Goal: Task Accomplishment & Management: Use online tool/utility

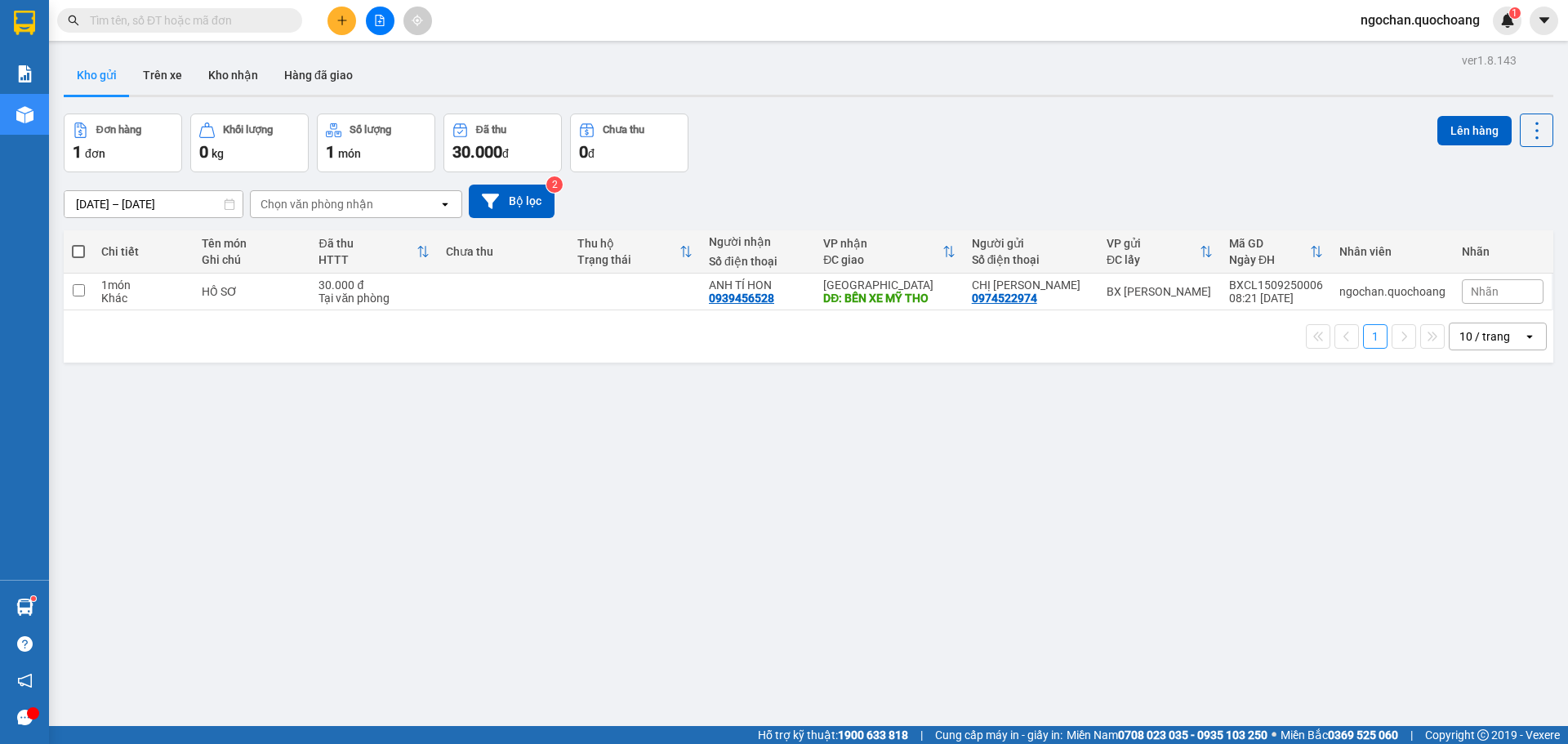
click at [80, 248] on span at bounding box center [78, 251] width 13 height 13
click at [78, 244] on input "checkbox" at bounding box center [78, 244] width 0 height 0
checkbox input "true"
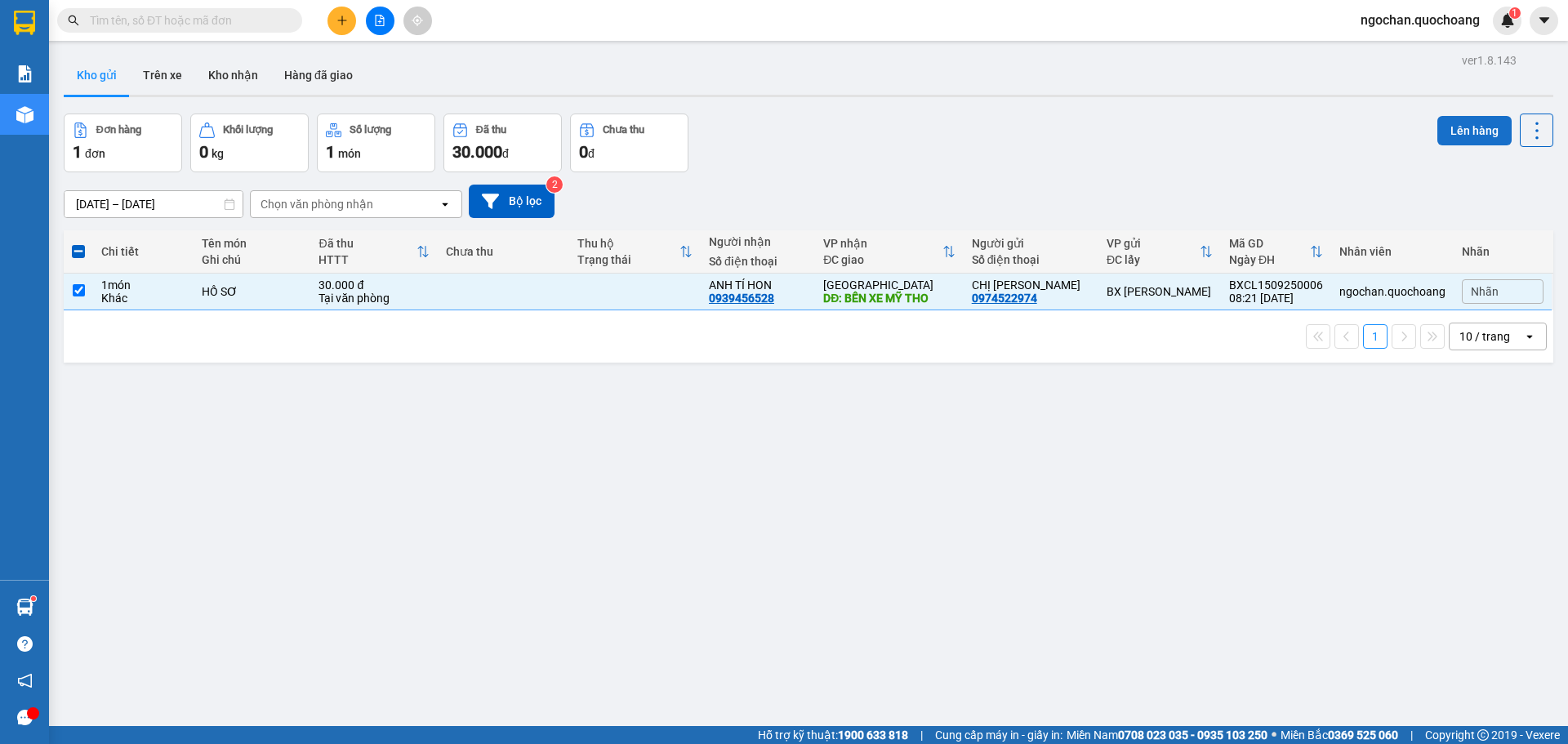
click at [1460, 131] on button "Lên hàng" at bounding box center [1474, 130] width 74 height 30
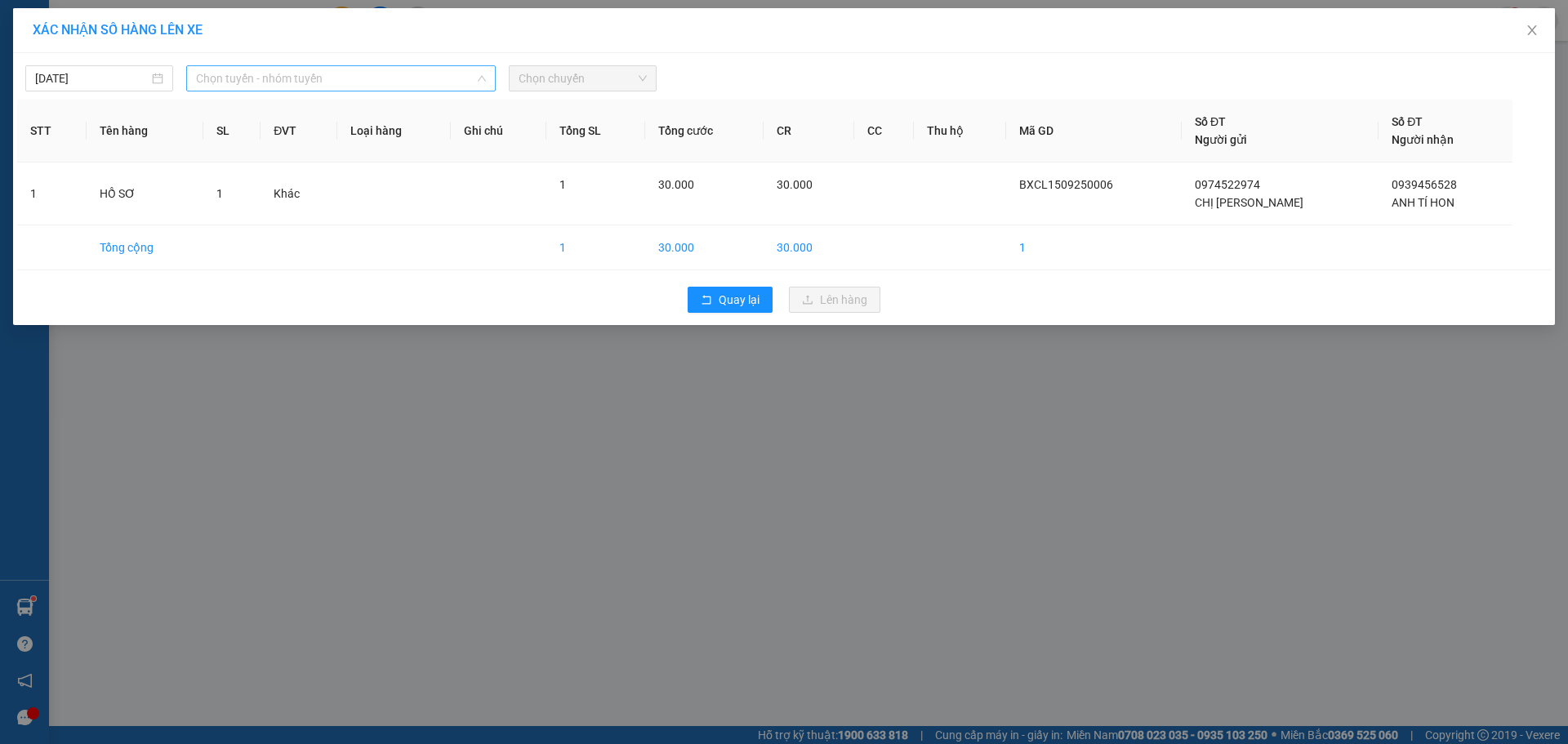
click at [483, 71] on span "Chọn tuyến - nhóm tuyến" at bounding box center [340, 78] width 289 height 24
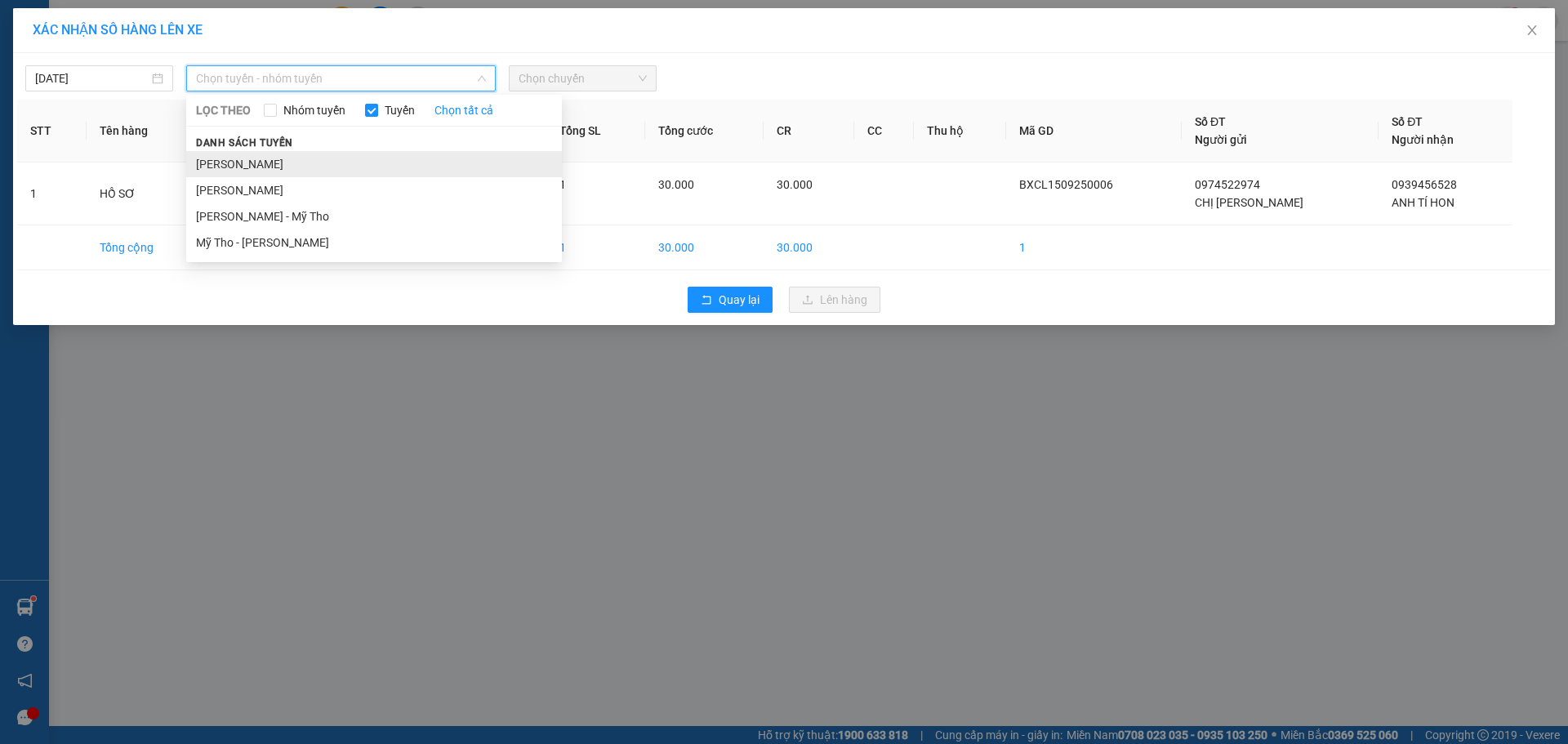
click at [356, 161] on li "[PERSON_NAME]" at bounding box center [374, 164] width 375 height 26
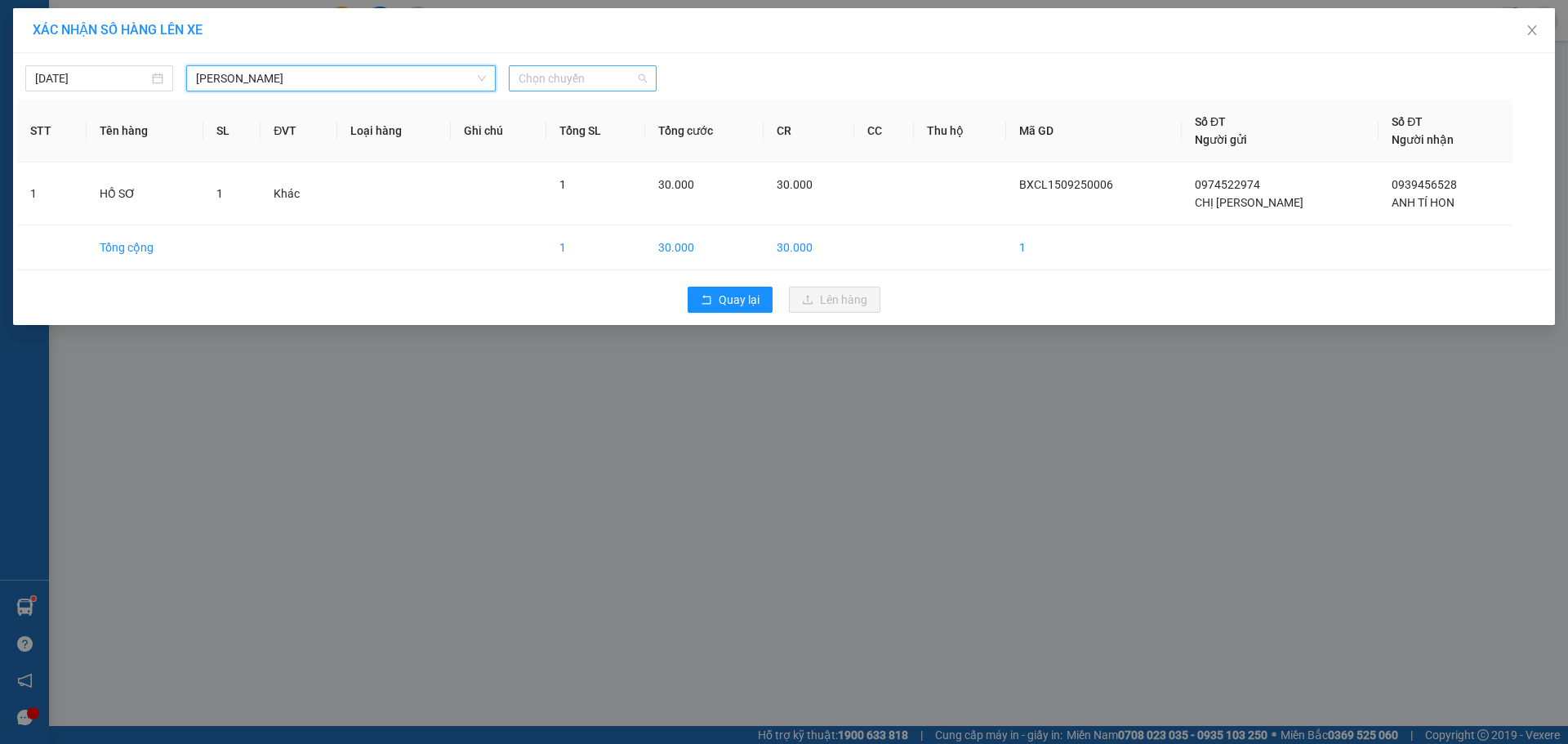
click at [640, 73] on span "Chọn chuyến" at bounding box center [582, 78] width 128 height 24
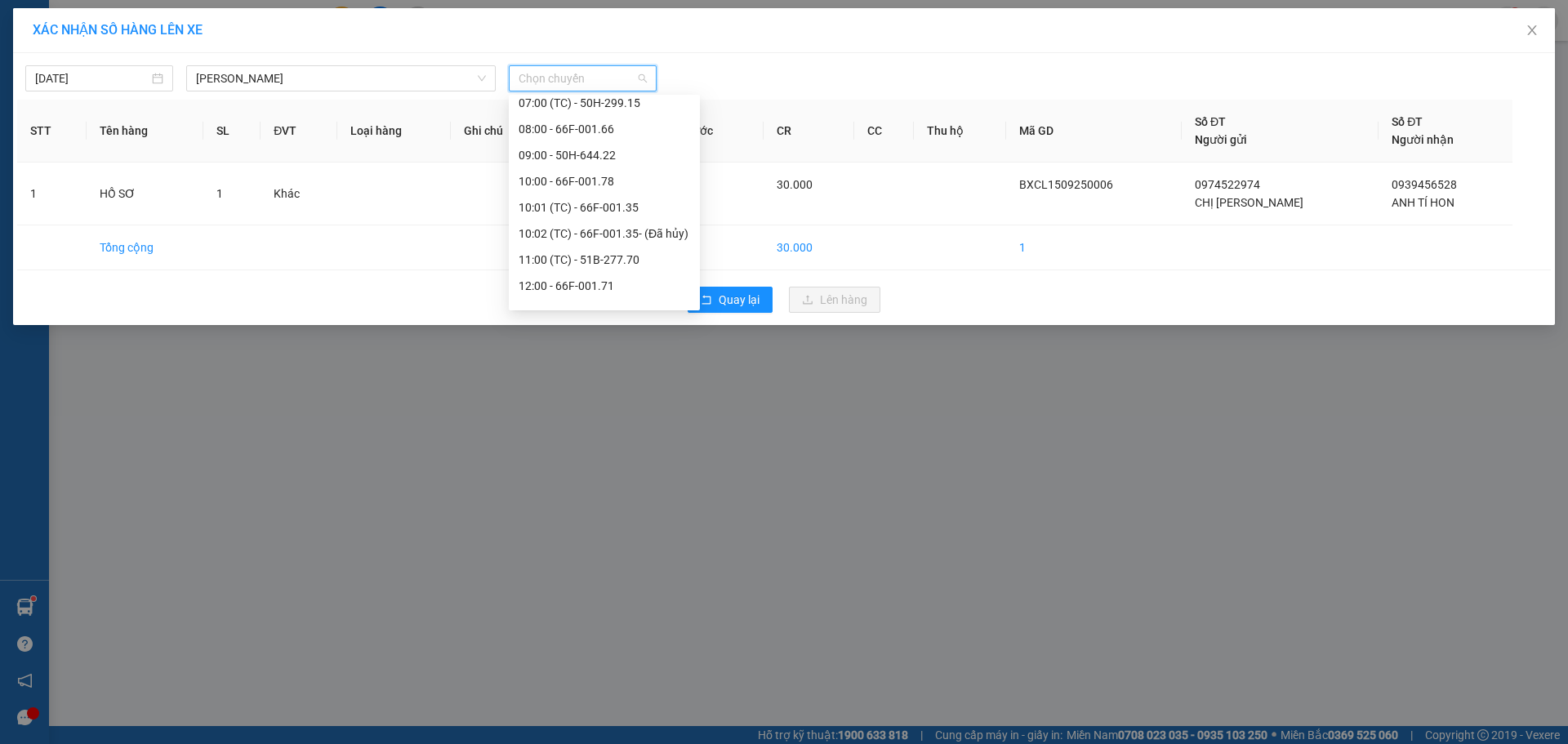
scroll to position [653, 0]
click at [593, 136] on div "12:00 - 66F-001.71" at bounding box center [604, 137] width 171 height 18
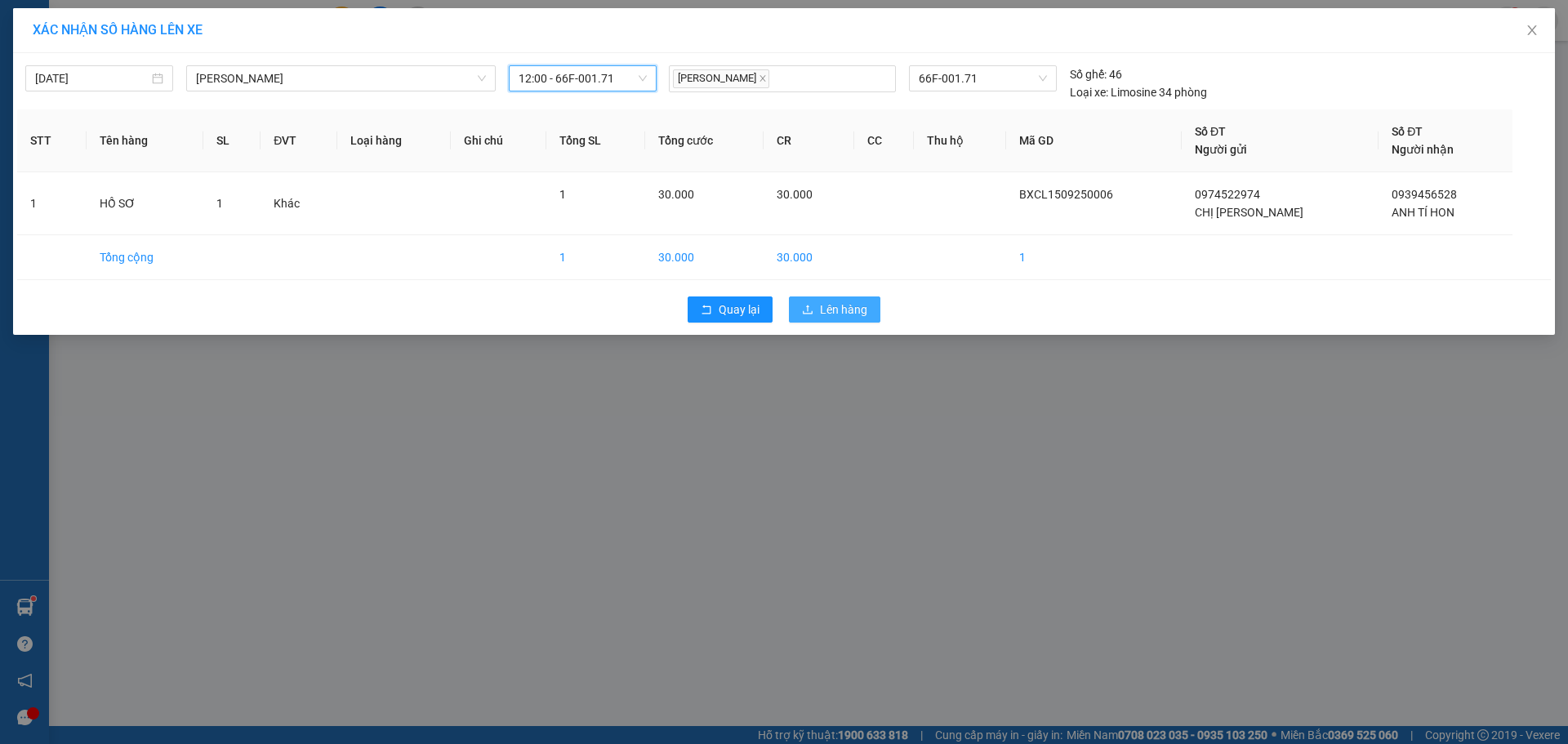
click at [849, 308] on span "Lên hàng" at bounding box center [843, 309] width 47 height 18
